Goal: Find specific page/section: Find specific page/section

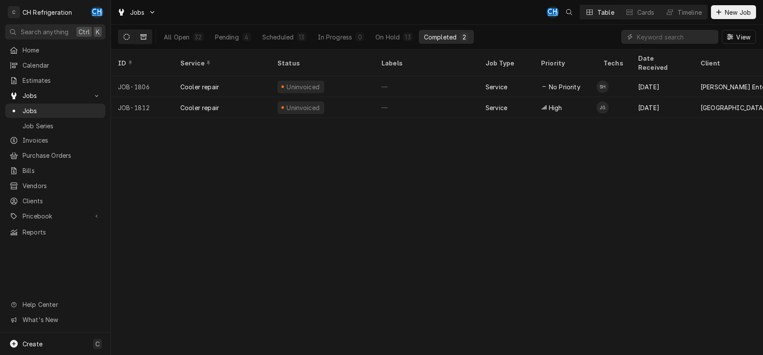
click at [145, 37] on icon "Dynamic Content Wrapper" at bounding box center [143, 37] width 6 height 6
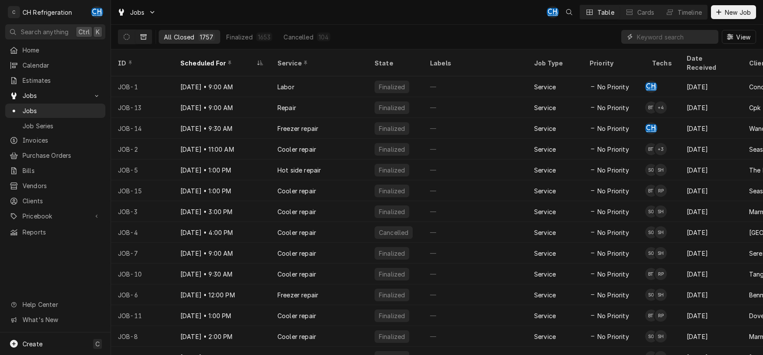
click at [682, 36] on input "Dynamic Content Wrapper" at bounding box center [675, 37] width 77 height 14
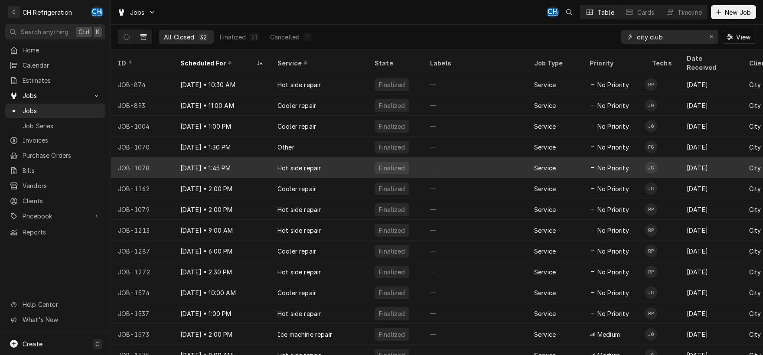
scroll to position [377, 0]
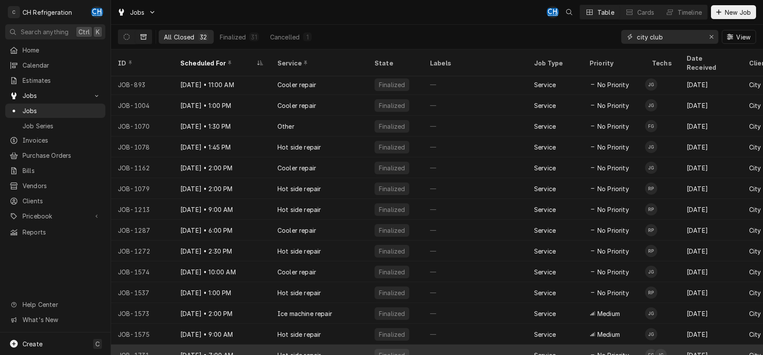
type input "city club"
click at [337, 345] on div "Hot side repair" at bounding box center [319, 355] width 97 height 21
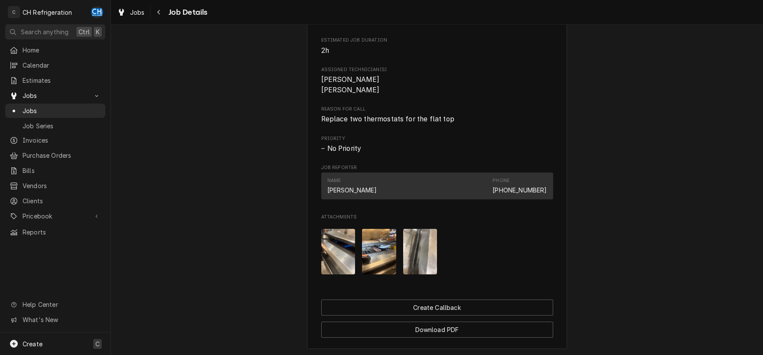
scroll to position [506, 0]
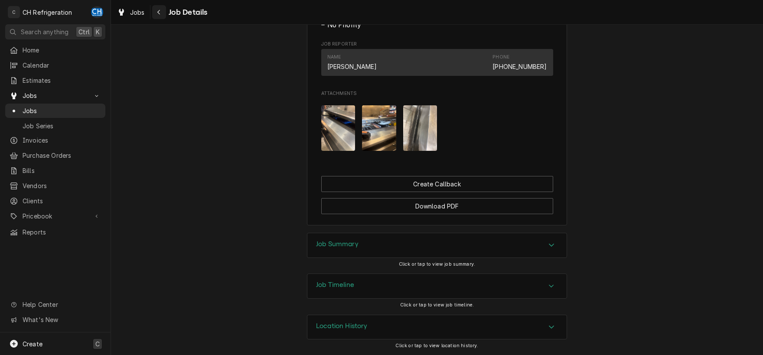
click at [162, 13] on div "Navigate back" at bounding box center [159, 12] width 9 height 9
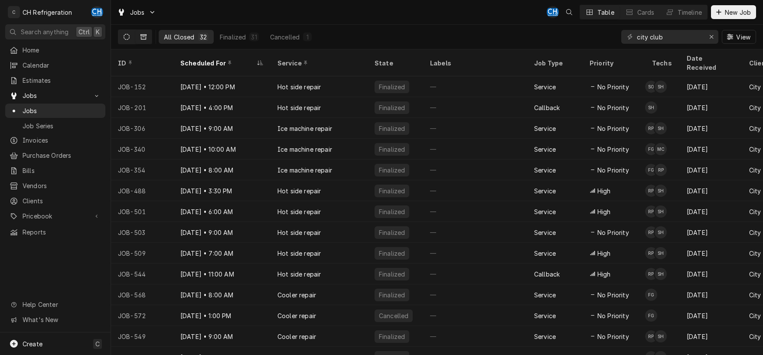
click at [128, 37] on icon "Dynamic Content Wrapper" at bounding box center [127, 37] width 6 height 6
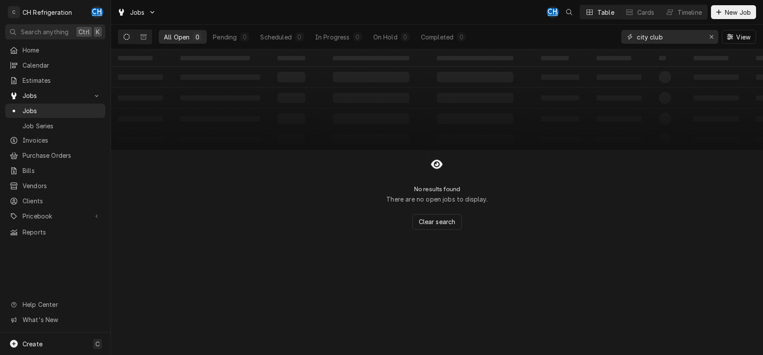
drag, startPoint x: 675, startPoint y: 36, endPoint x: 604, endPoint y: 39, distance: 71.6
click at [637, 39] on input "city club" at bounding box center [669, 37] width 65 height 14
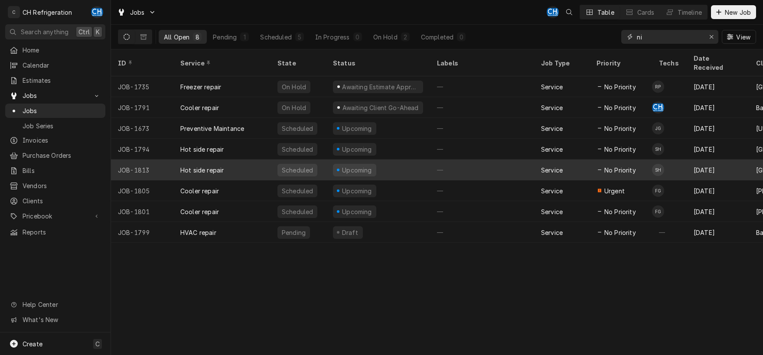
type input "ni"
click at [503, 160] on div "—" at bounding box center [482, 170] width 104 height 21
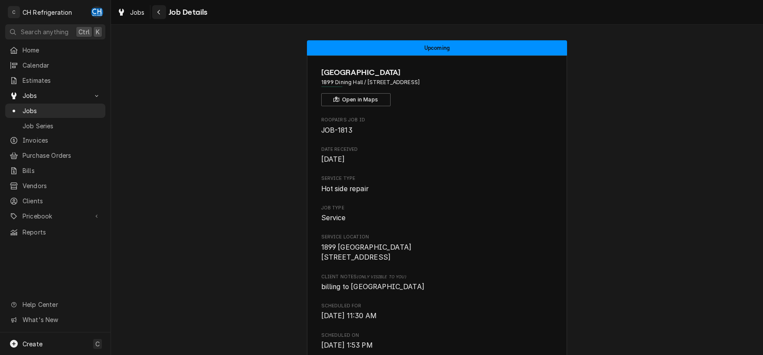
click at [163, 13] on button "Navigate back" at bounding box center [159, 12] width 14 height 14
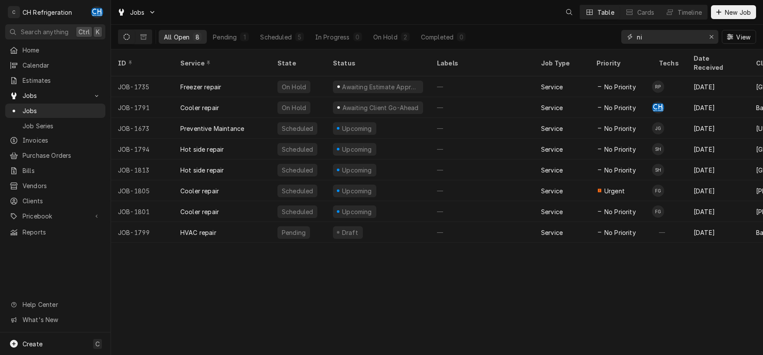
click at [660, 32] on input "ni" at bounding box center [669, 37] width 65 height 14
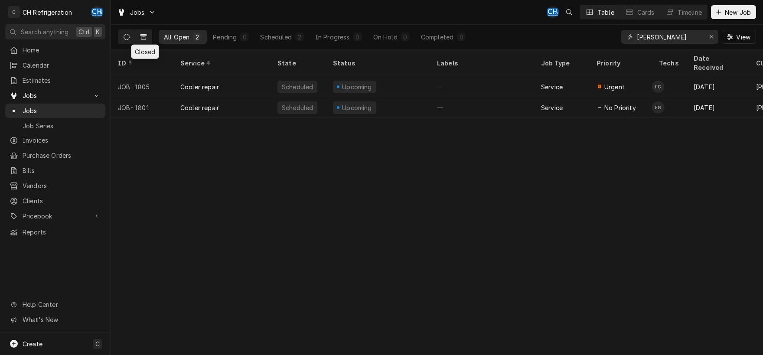
type input "[PERSON_NAME]"
click at [144, 38] on icon "Dynamic Content Wrapper" at bounding box center [143, 37] width 6 height 6
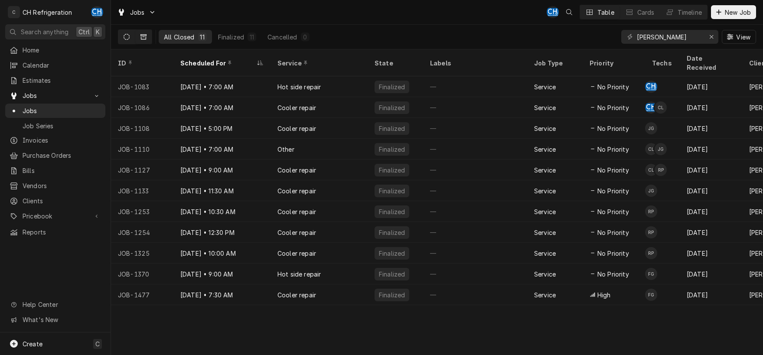
click at [127, 35] on icon "Dynamic Content Wrapper" at bounding box center [127, 37] width 6 height 6
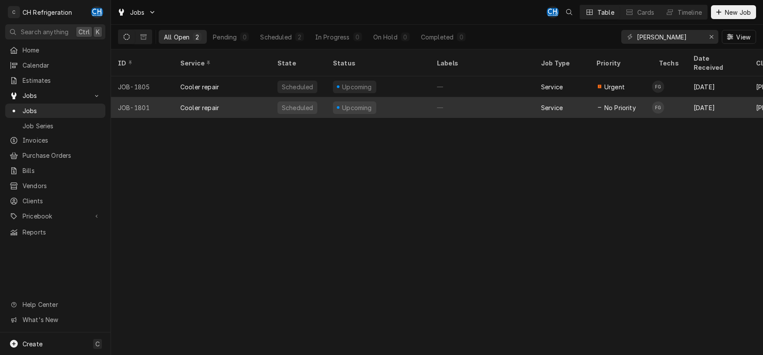
click at [469, 99] on div "—" at bounding box center [482, 107] width 104 height 21
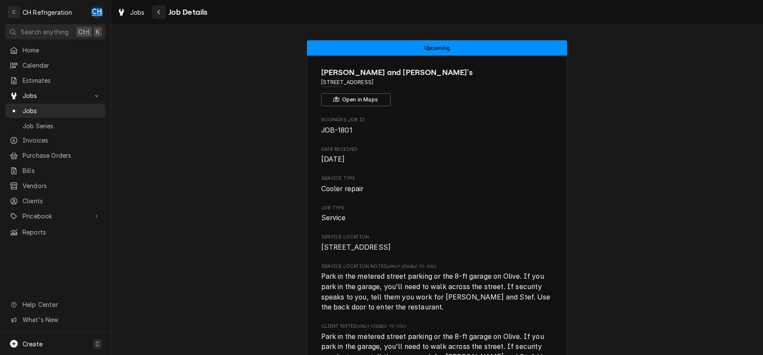
click at [160, 13] on icon "Navigate back" at bounding box center [159, 12] width 4 height 6
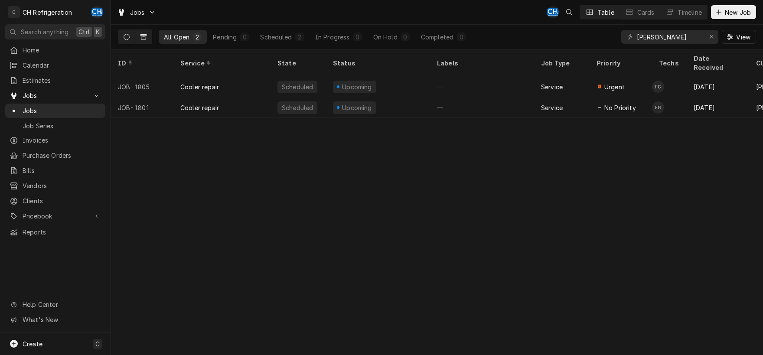
click at [146, 34] on icon "Dynamic Content Wrapper" at bounding box center [143, 36] width 6 height 5
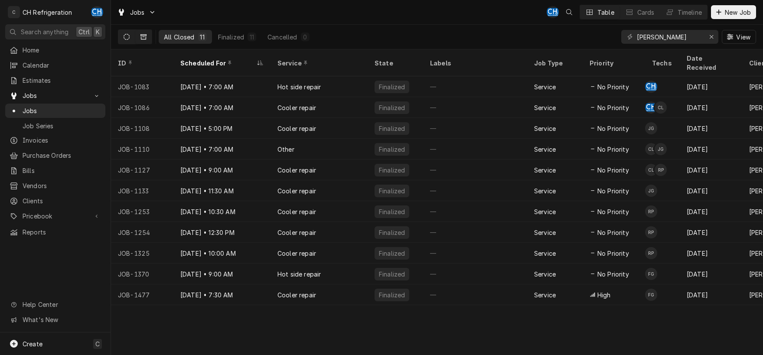
click at [132, 37] on button "Dynamic Content Wrapper" at bounding box center [126, 37] width 16 height 14
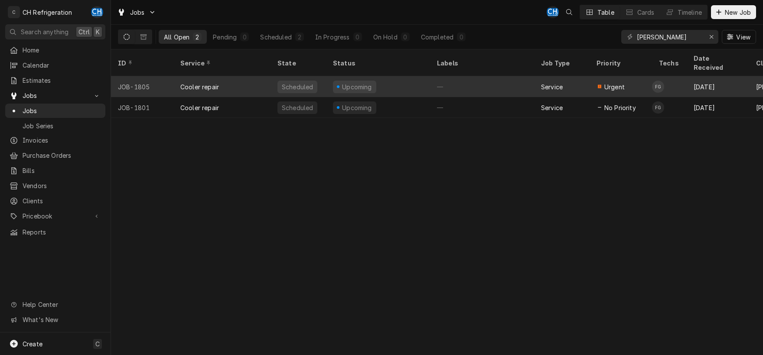
click at [495, 76] on div "—" at bounding box center [482, 86] width 104 height 21
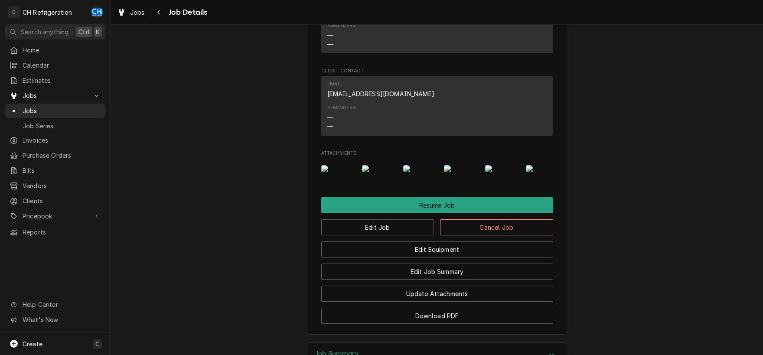
scroll to position [1005, 0]
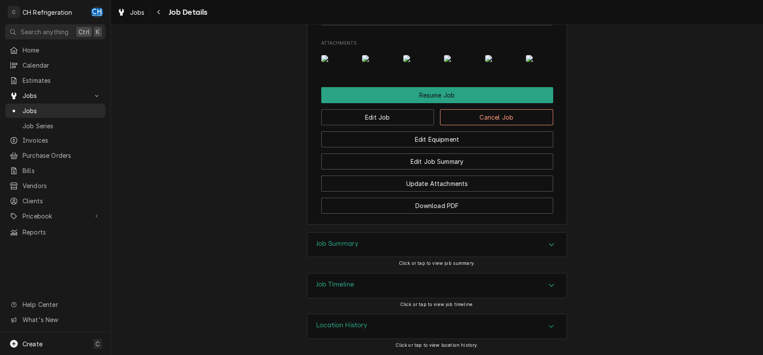
click at [551, 286] on icon "Accordion Header" at bounding box center [551, 285] width 6 height 7
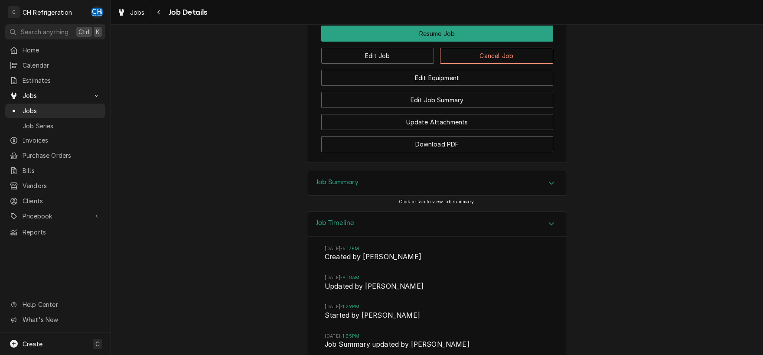
scroll to position [914, 0]
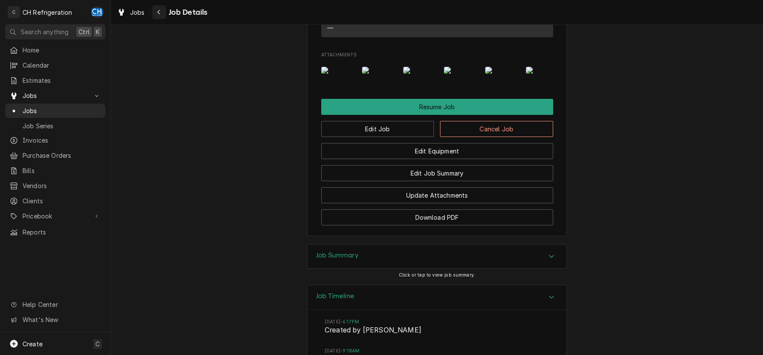
click at [160, 10] on icon "Navigate back" at bounding box center [159, 12] width 4 height 6
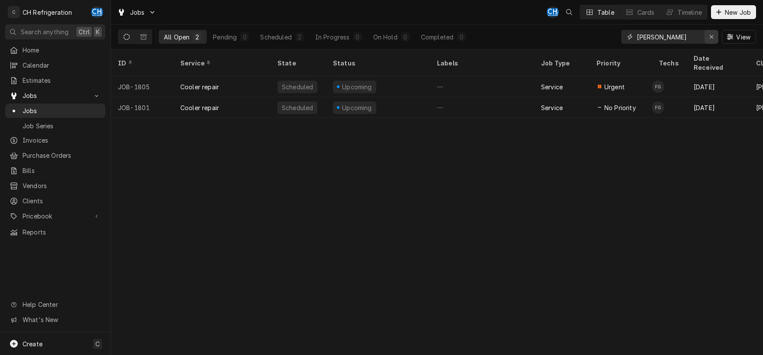
click at [713, 36] on icon "Erase input" at bounding box center [711, 37] width 5 height 6
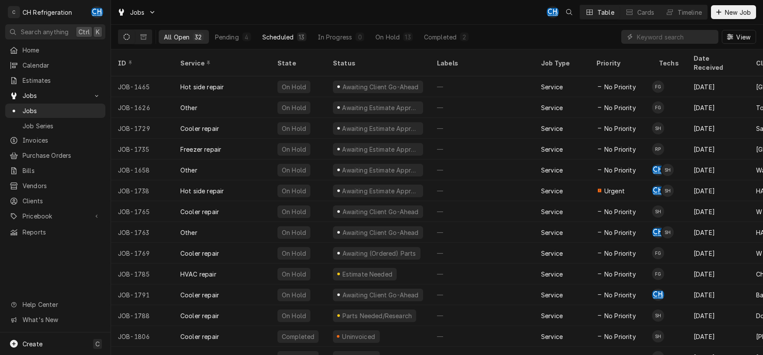
click at [275, 36] on div "Scheduled" at bounding box center [277, 37] width 31 height 9
